Goal: Task Accomplishment & Management: Manage account settings

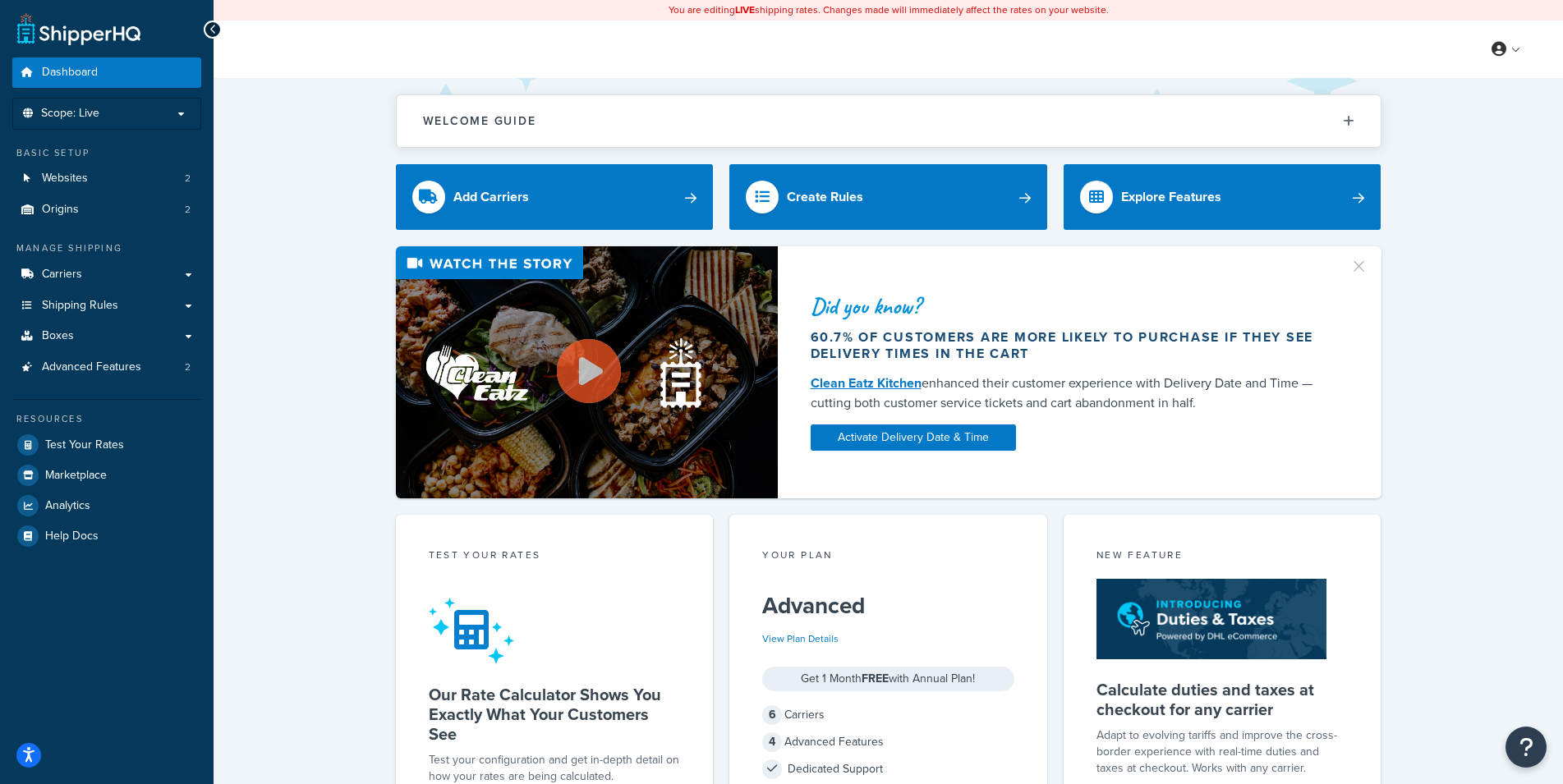
click at [305, 325] on div "Did you know? 60.7% of customers are more likely to purchase if they see delive…" at bounding box center [888, 372] width 1283 height 252
click at [185, 269] on link "Carriers" at bounding box center [106, 275] width 189 height 30
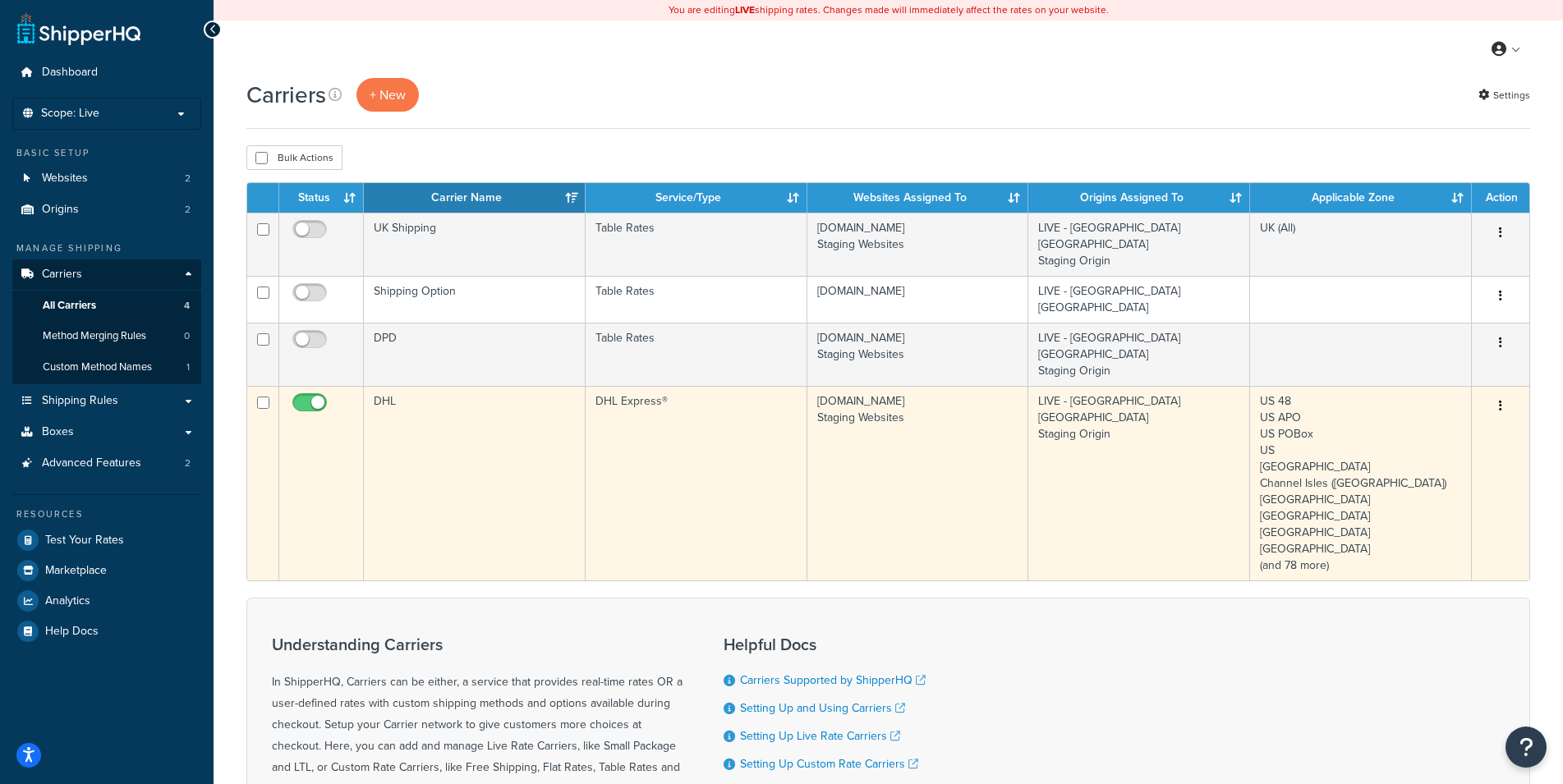
click at [1499, 394] on button "button" at bounding box center [1500, 407] width 23 height 26
click at [1465, 403] on link "Edit" at bounding box center [1433, 400] width 130 height 34
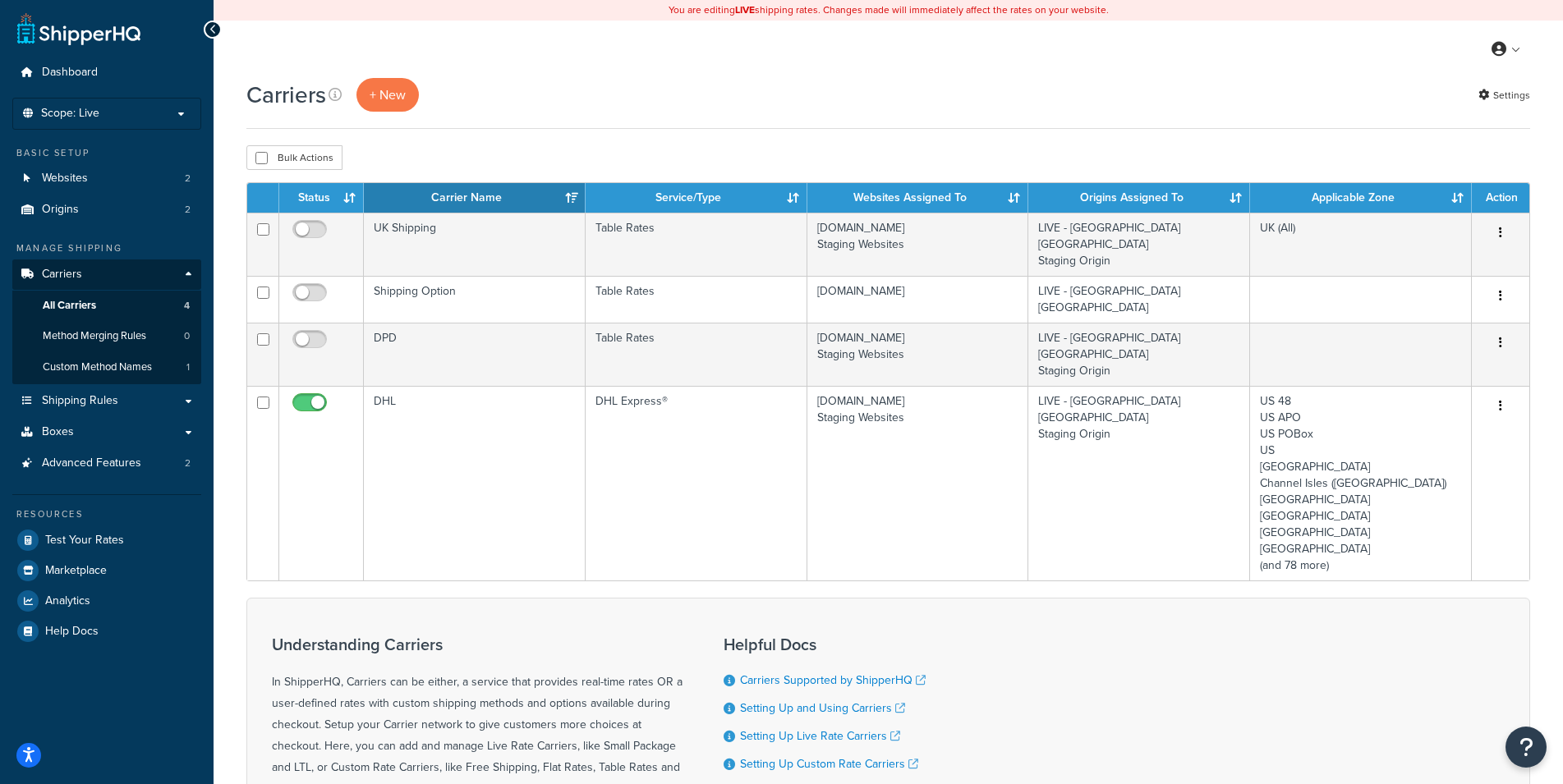
click at [1542, 401] on div "Carriers + New Settings Bulk Actions Duplicate Delete Contact Us Send Us A Mess…" at bounding box center [888, 518] width 1350 height 881
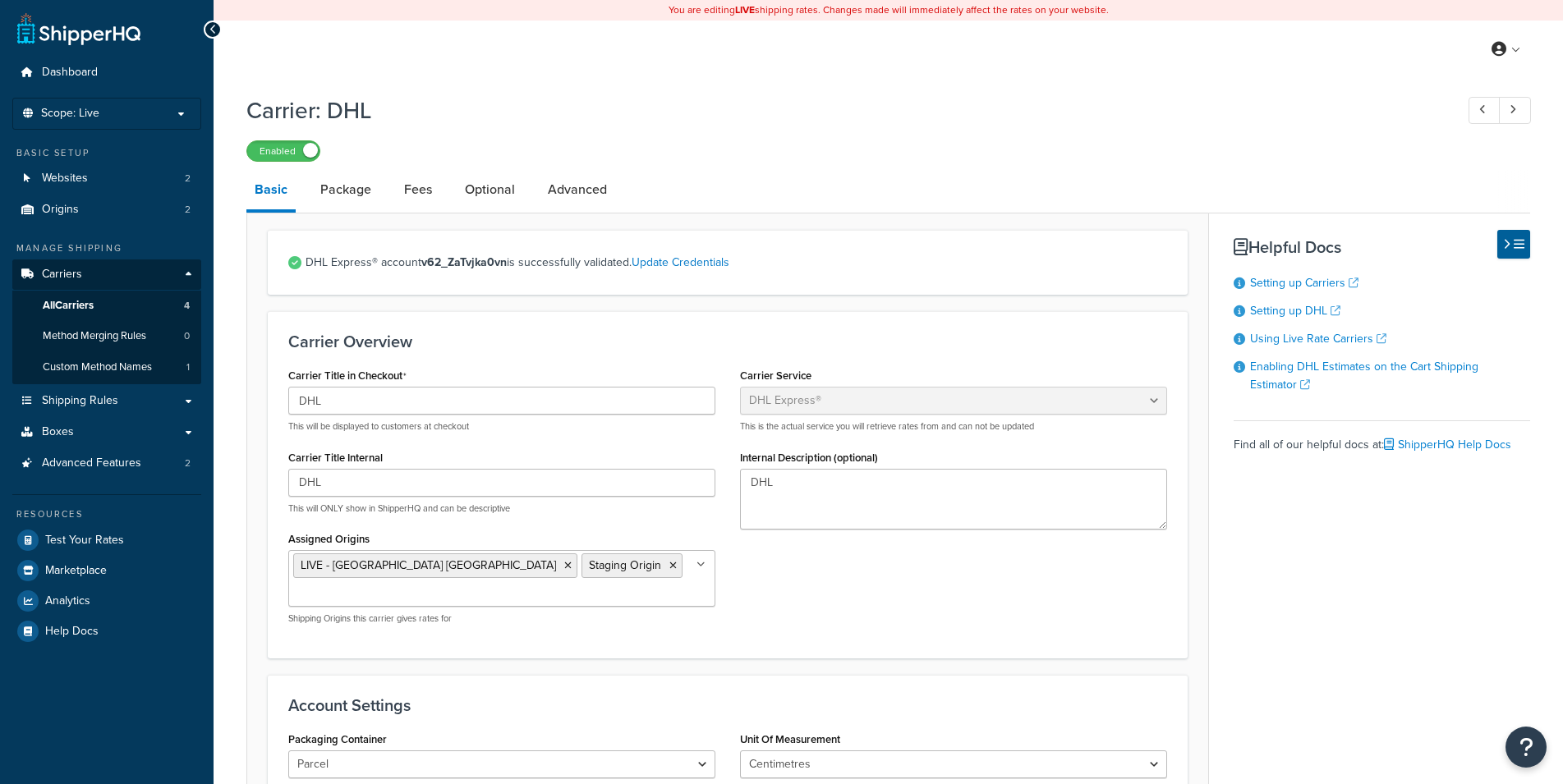
select select "dhl"
select select "kg"
select select "CM"
click at [1388, 159] on div "Enabled" at bounding box center [888, 150] width 1283 height 23
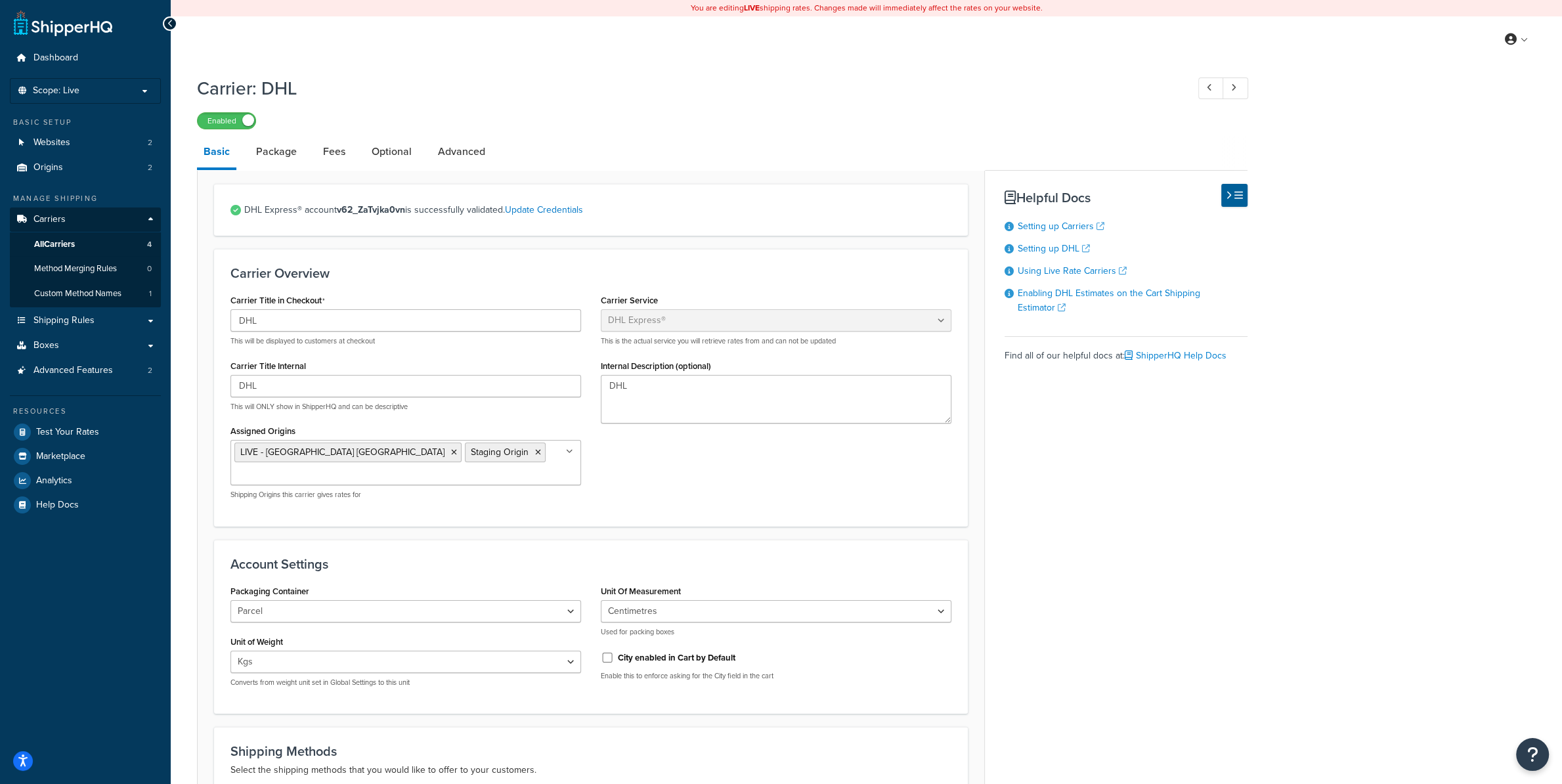
click at [1249, 161] on div "Carrier: DHL Enabled Basic Package Fees Optional Advanced DHL Express® account …" at bounding box center [866, 747] width 1391 height 1355
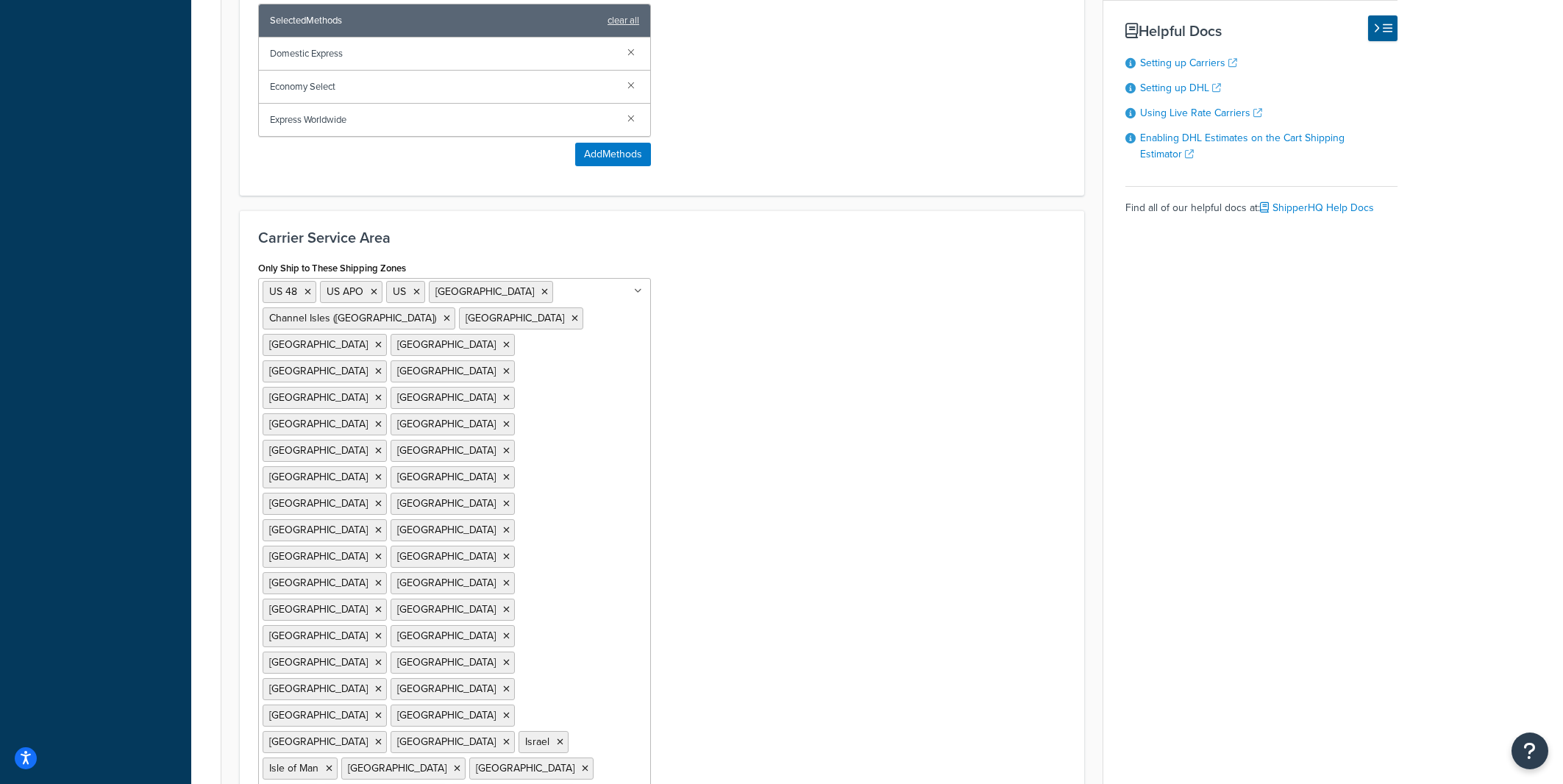
scroll to position [933, 0]
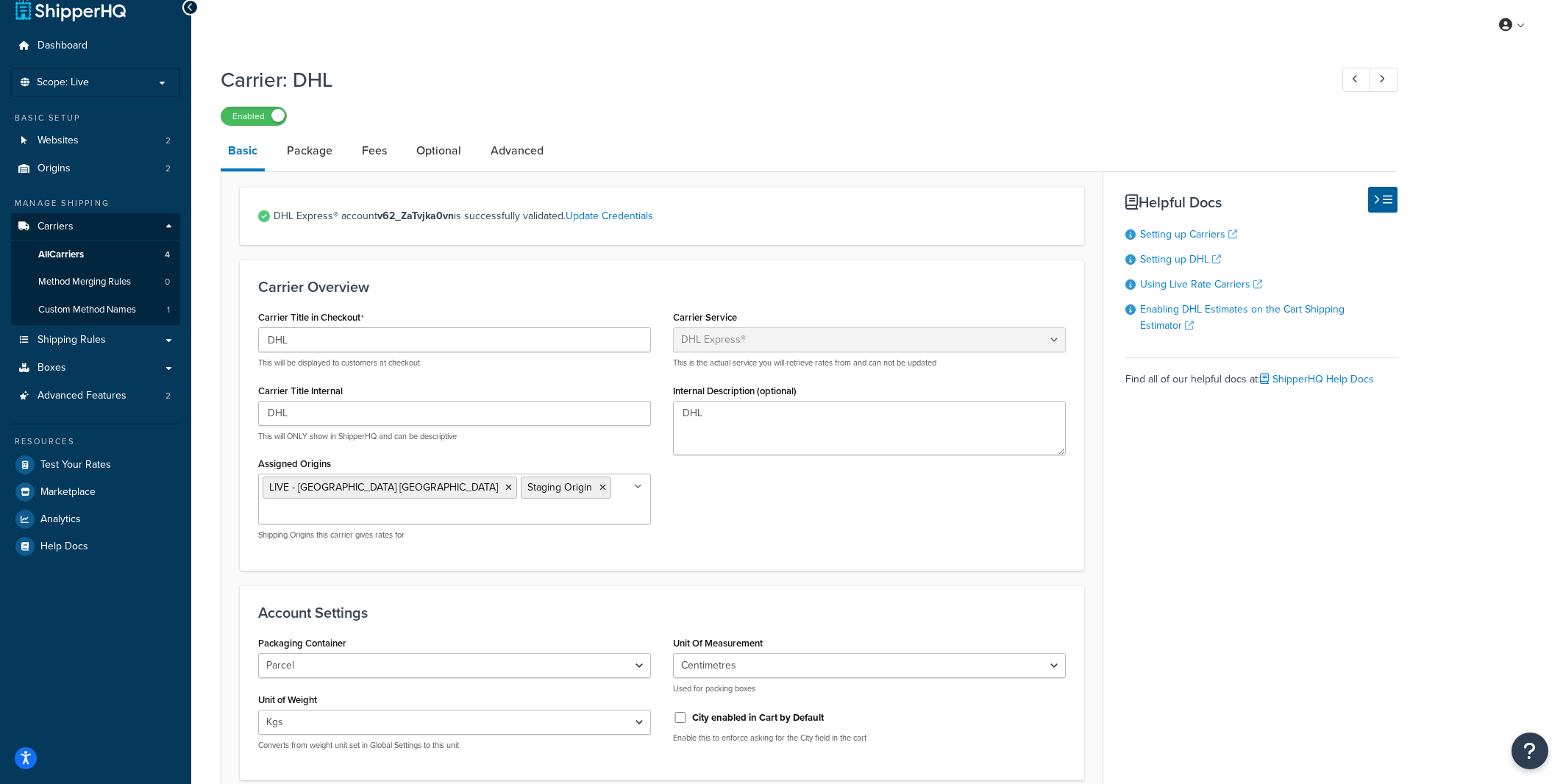
scroll to position [0, 0]
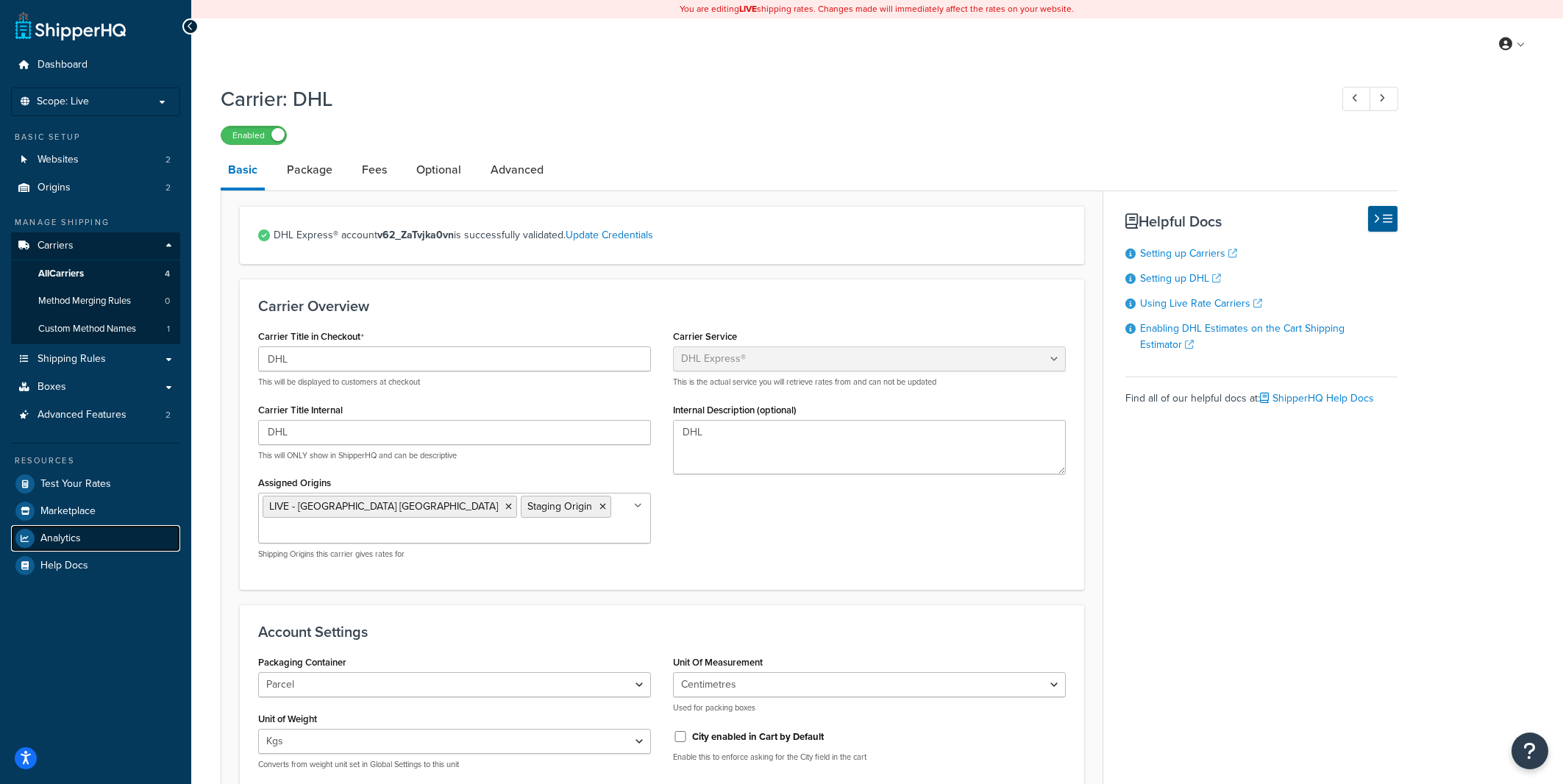
click at [72, 533] on span "Analytics" at bounding box center [60, 539] width 40 height 12
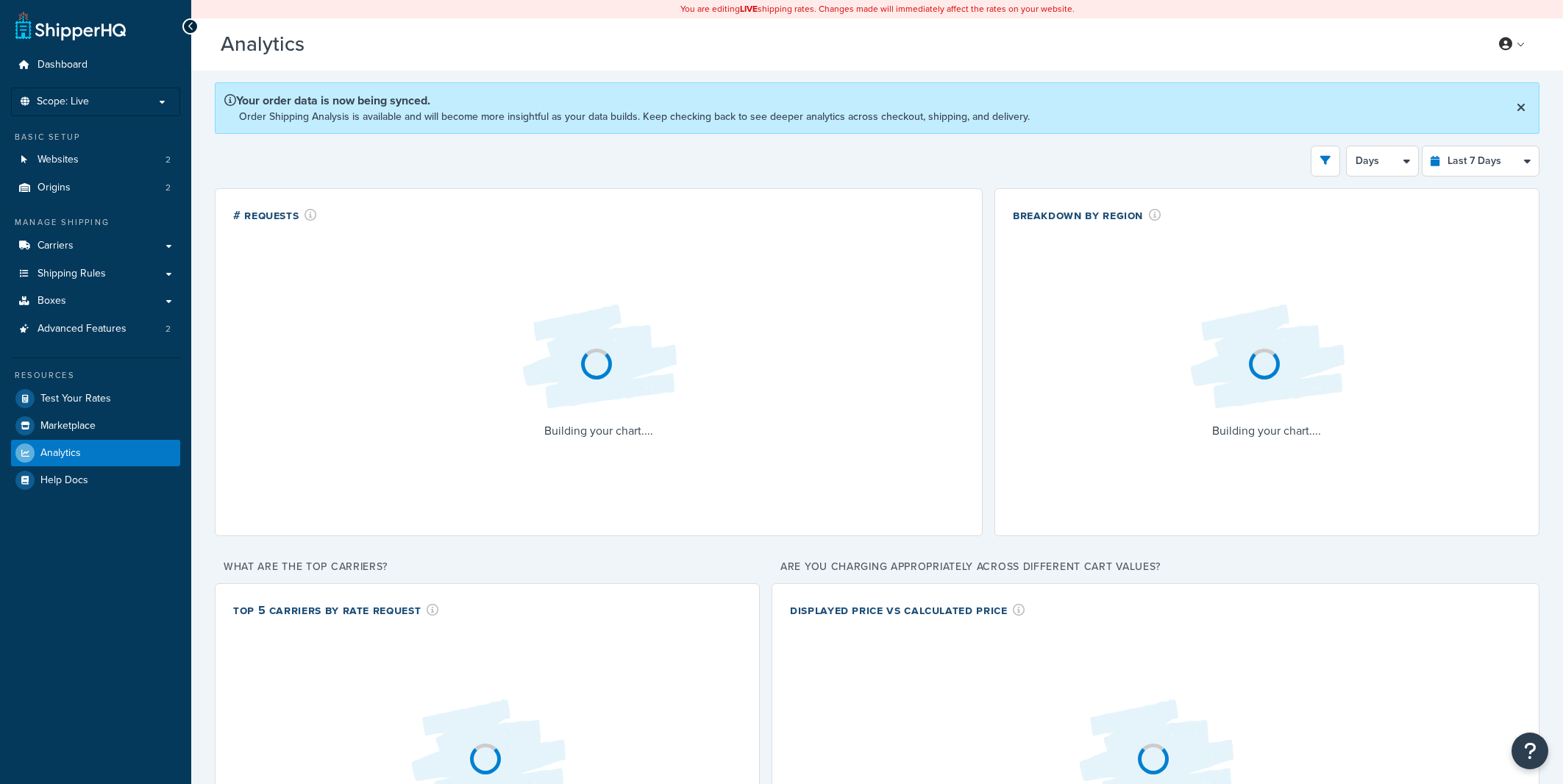
select select "last_7_days"
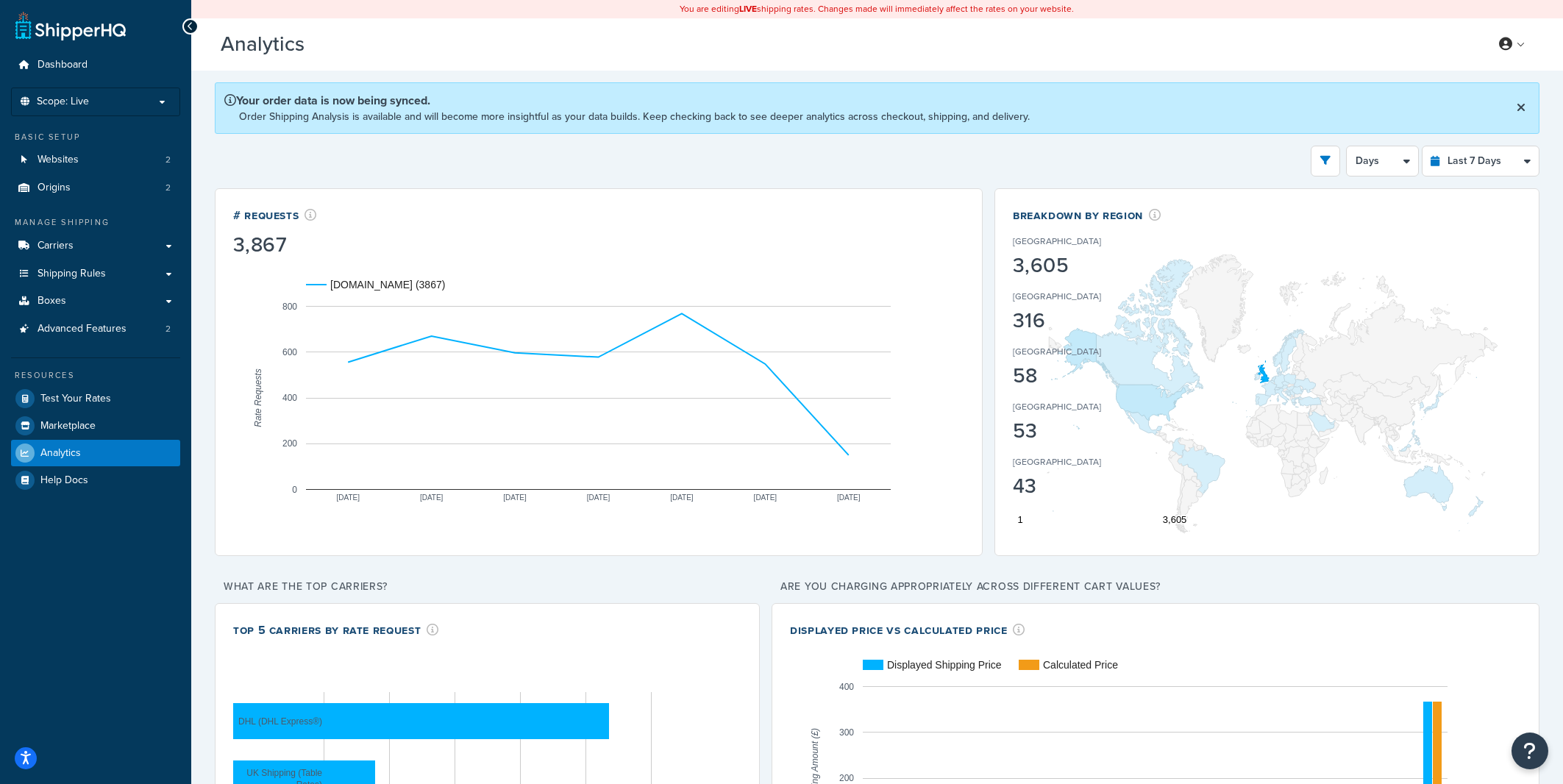
click at [988, 156] on div "Filters Website rider.co.uk Staging Websites Destination United States United K…" at bounding box center [877, 161] width 1325 height 31
